Goal: Information Seeking & Learning: Compare options

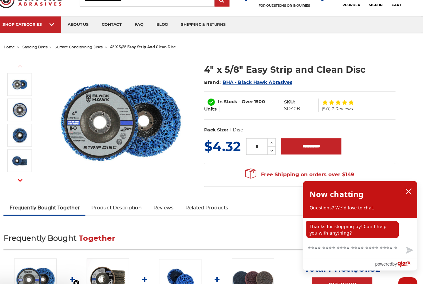
scroll to position [19, 0]
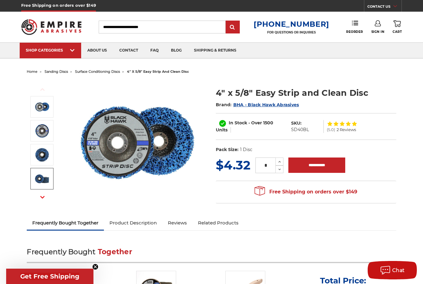
click at [39, 181] on img at bounding box center [41, 178] width 15 height 15
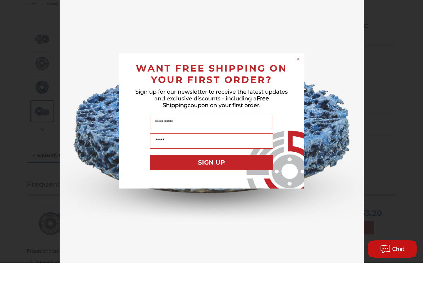
scroll to position [57, 0]
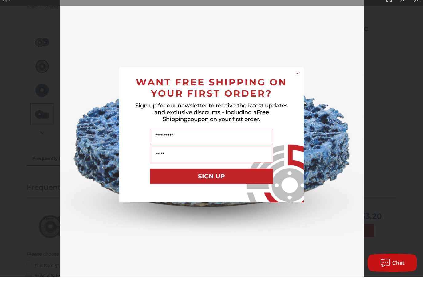
click at [297, 83] on circle "Close dialog" at bounding box center [298, 80] width 6 height 6
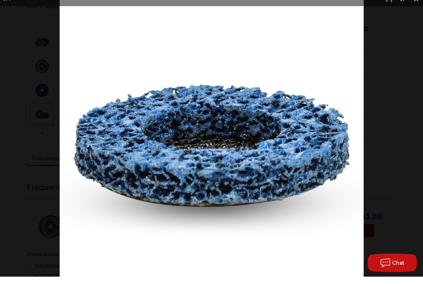
scroll to position [65, 0]
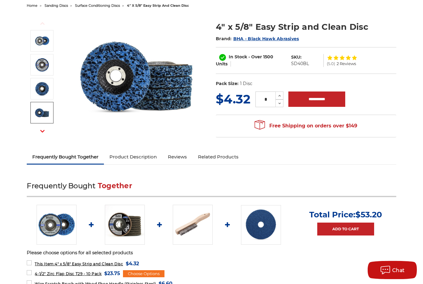
scroll to position [64, 0]
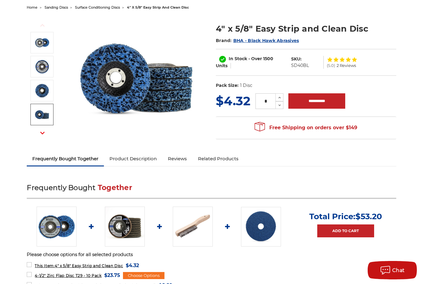
click at [257, 241] on img at bounding box center [261, 227] width 40 height 40
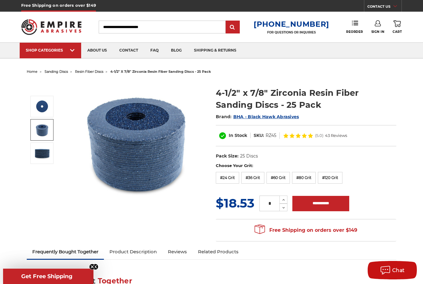
click at [38, 134] on img at bounding box center [41, 129] width 15 height 15
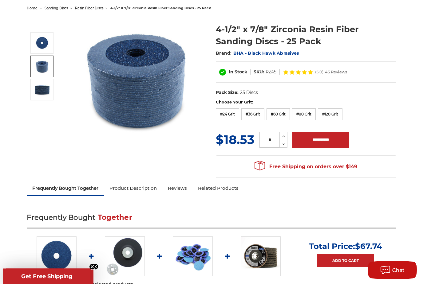
scroll to position [125, 0]
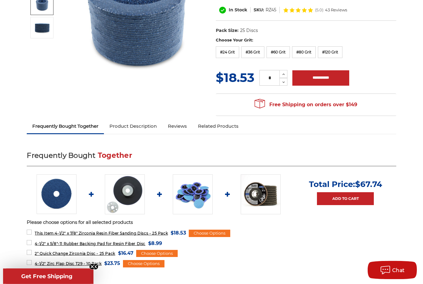
click at [194, 205] on img at bounding box center [193, 195] width 40 height 40
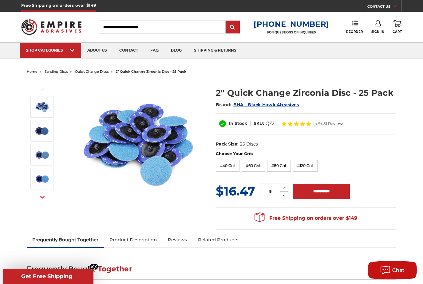
click at [161, 183] on img at bounding box center [137, 141] width 123 height 123
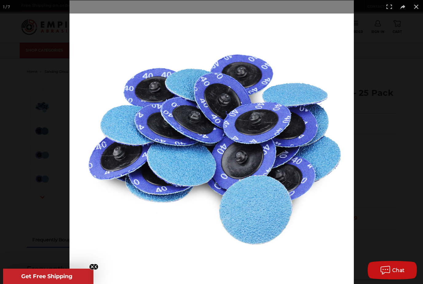
click at [378, 158] on div at bounding box center [280, 142] width 423 height 284
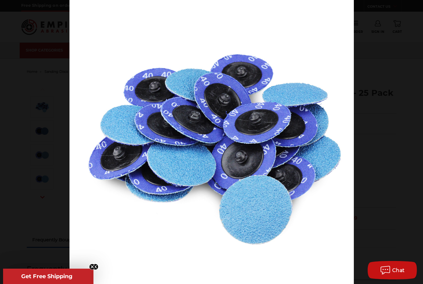
click at [374, 166] on div at bounding box center [280, 142] width 423 height 284
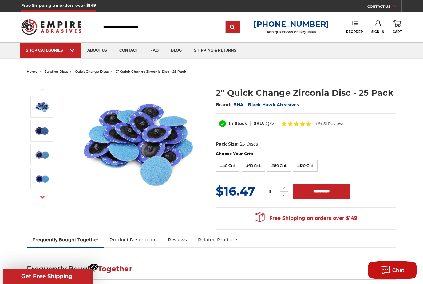
click at [59, 79] on div "Previous Next" at bounding box center [211, 154] width 378 height 157
click at [60, 72] on span "sanding discs" at bounding box center [56, 71] width 23 height 4
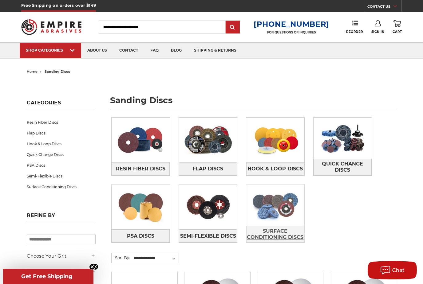
click at [283, 226] on span "Surface Conditioning Discs" at bounding box center [274, 234] width 57 height 17
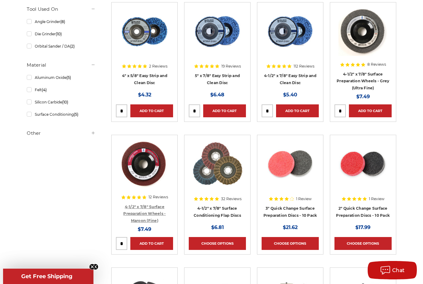
click at [147, 205] on link "4-1/2" x 7/8" Surface Preparation Wheels - Maroon (Fine)" at bounding box center [144, 214] width 42 height 18
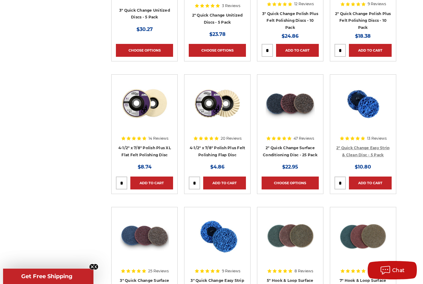
click at [380, 150] on link "2" Quick Change Easy Strip & Clean Disc - 5 Pack" at bounding box center [362, 152] width 53 height 12
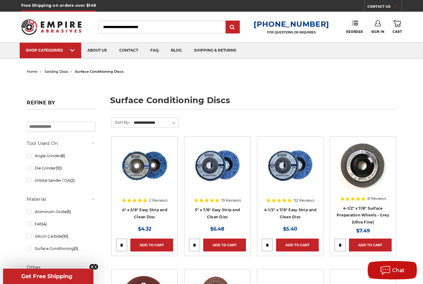
click at [206, 201] on icon at bounding box center [207, 201] width 4 height 4
click at [220, 172] on img at bounding box center [217, 165] width 49 height 49
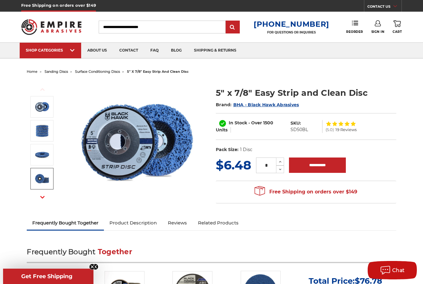
click at [41, 178] on img at bounding box center [41, 178] width 15 height 15
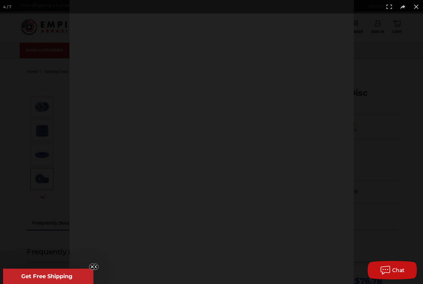
click at [37, 159] on div at bounding box center [211, 142] width 423 height 284
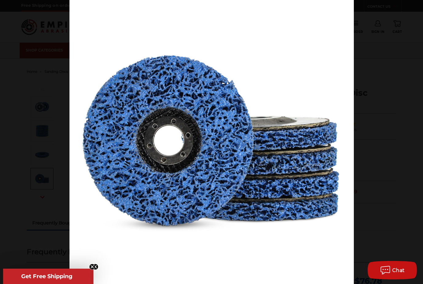
click at [36, 156] on div at bounding box center [211, 142] width 423 height 284
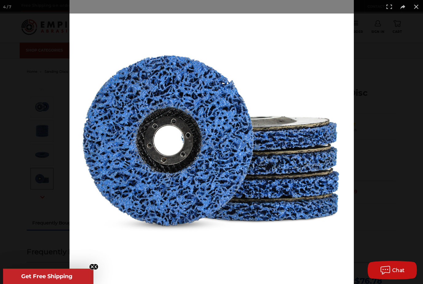
click at [46, 151] on div at bounding box center [211, 142] width 423 height 284
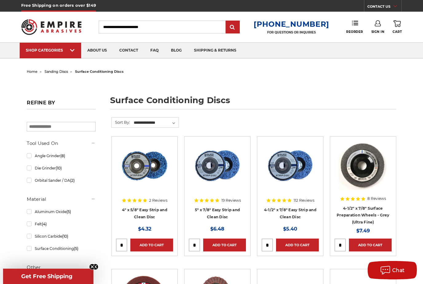
click at [372, 199] on span "8 Reviews" at bounding box center [376, 199] width 19 height 4
click at [368, 171] on img at bounding box center [362, 165] width 49 height 49
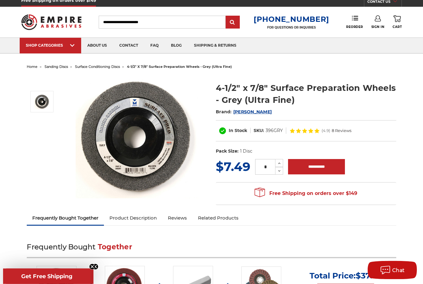
click at [146, 157] on img at bounding box center [137, 137] width 123 height 123
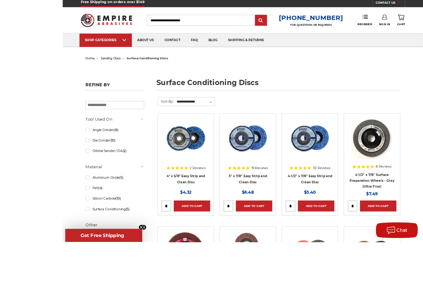
scroll to position [46, 0]
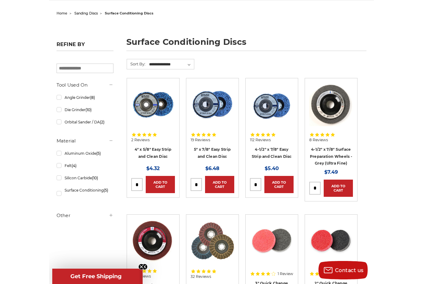
scroll to position [65, 0]
